Goal: Task Accomplishment & Management: Manage account settings

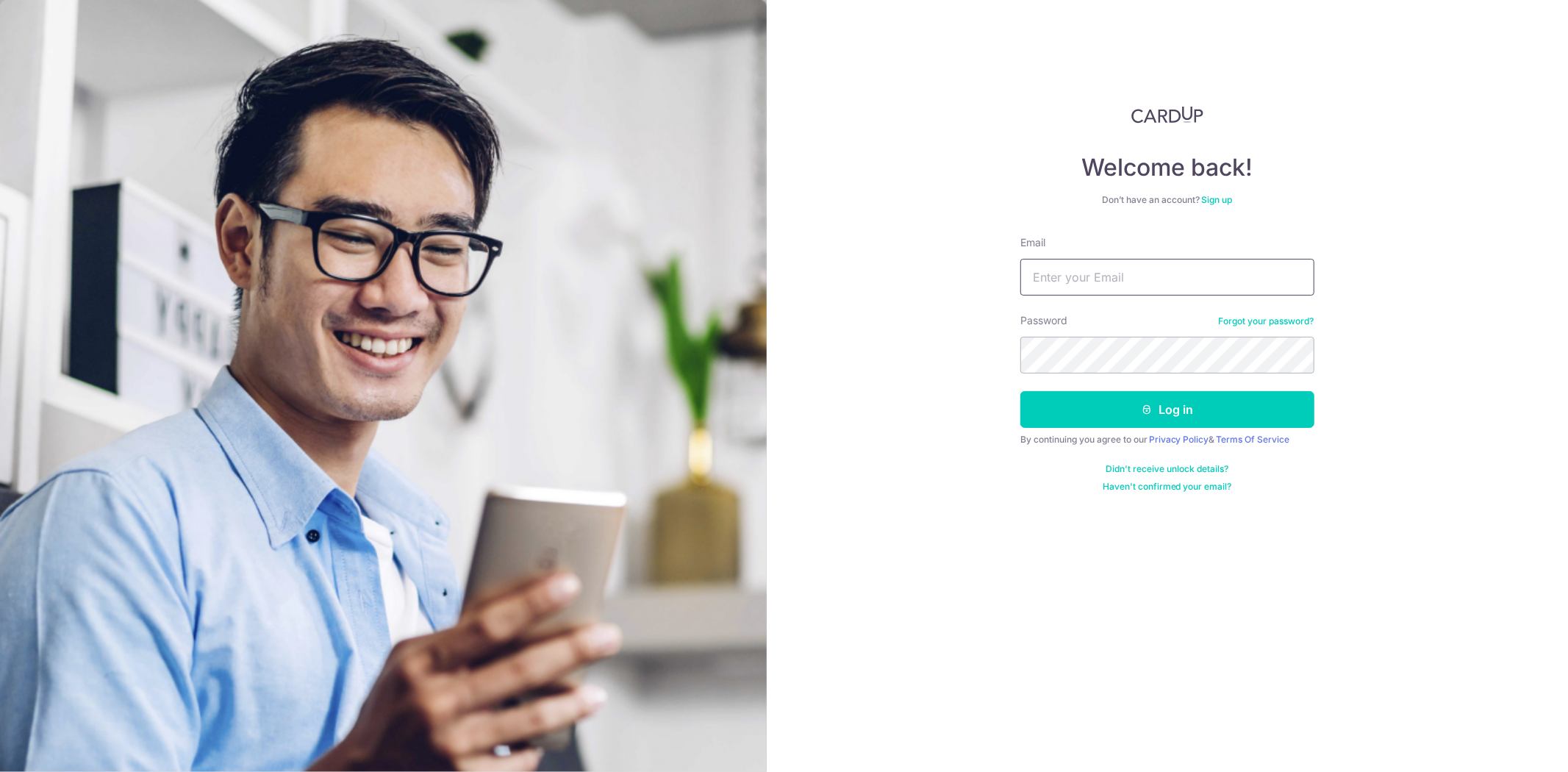
click at [1178, 274] on input "Email" at bounding box center [1168, 277] width 294 height 37
type input "[EMAIL_ADDRESS][DOMAIN_NAME]"
click at [1021, 392] on button "Log in" at bounding box center [1168, 410] width 294 height 37
